Goal: Information Seeking & Learning: Learn about a topic

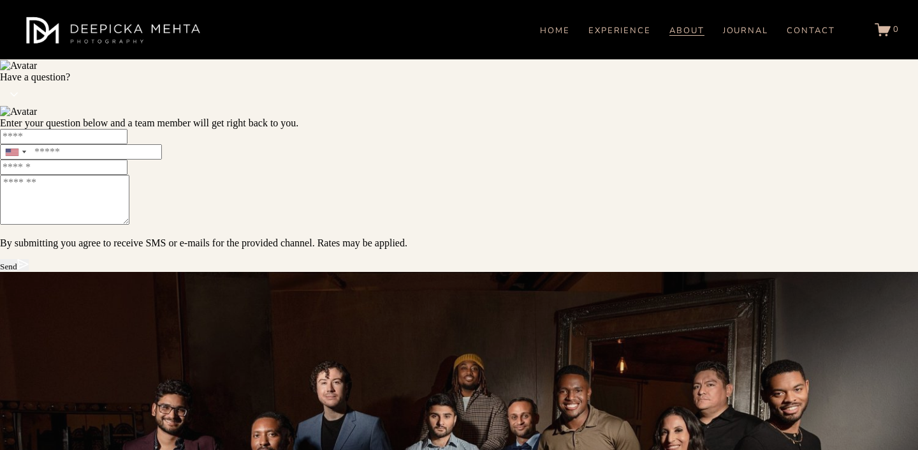
click at [674, 36] on link "ABOUT" at bounding box center [687, 30] width 35 height 11
click at [629, 36] on link "EXPERIENCE" at bounding box center [620, 30] width 63 height 11
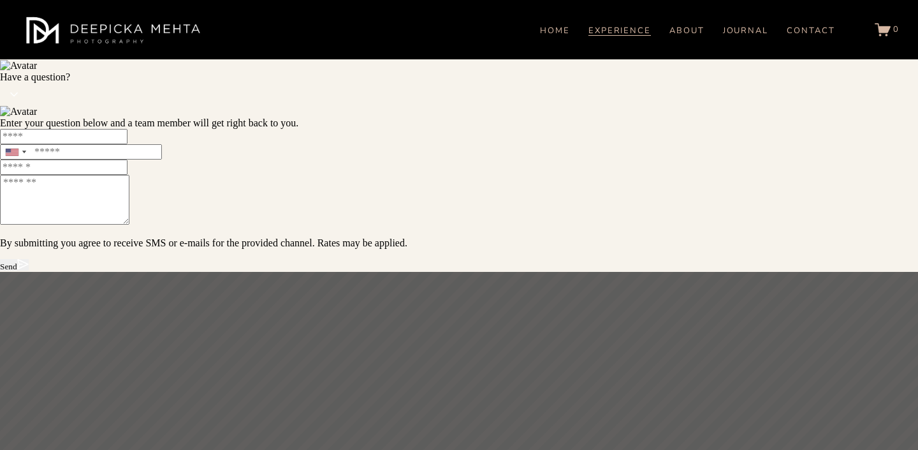
click at [0, 0] on span "WEDDINGS" at bounding box center [0, 0] width 0 height 0
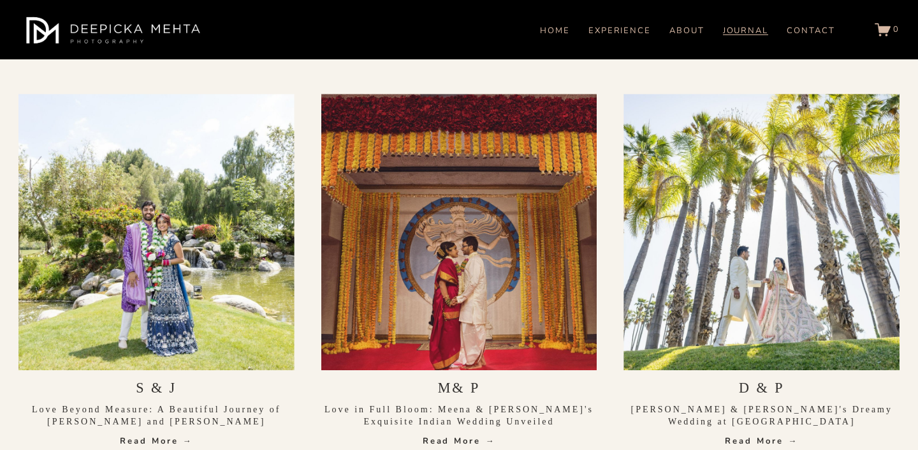
scroll to position [5255, 0]
